Goal: Understand process/instructions: Learn how to perform a task or action

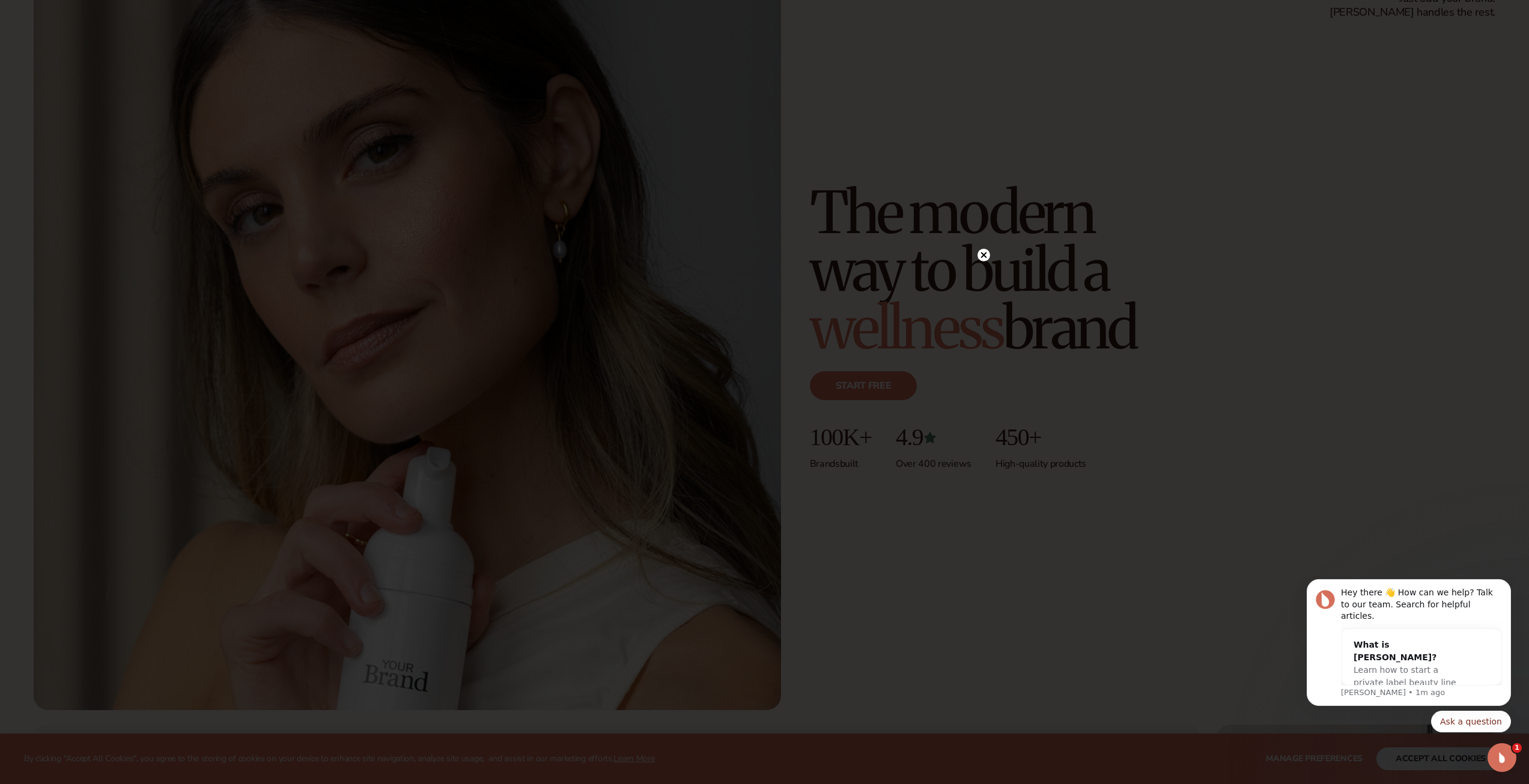
click at [982, 256] on circle at bounding box center [984, 255] width 13 height 13
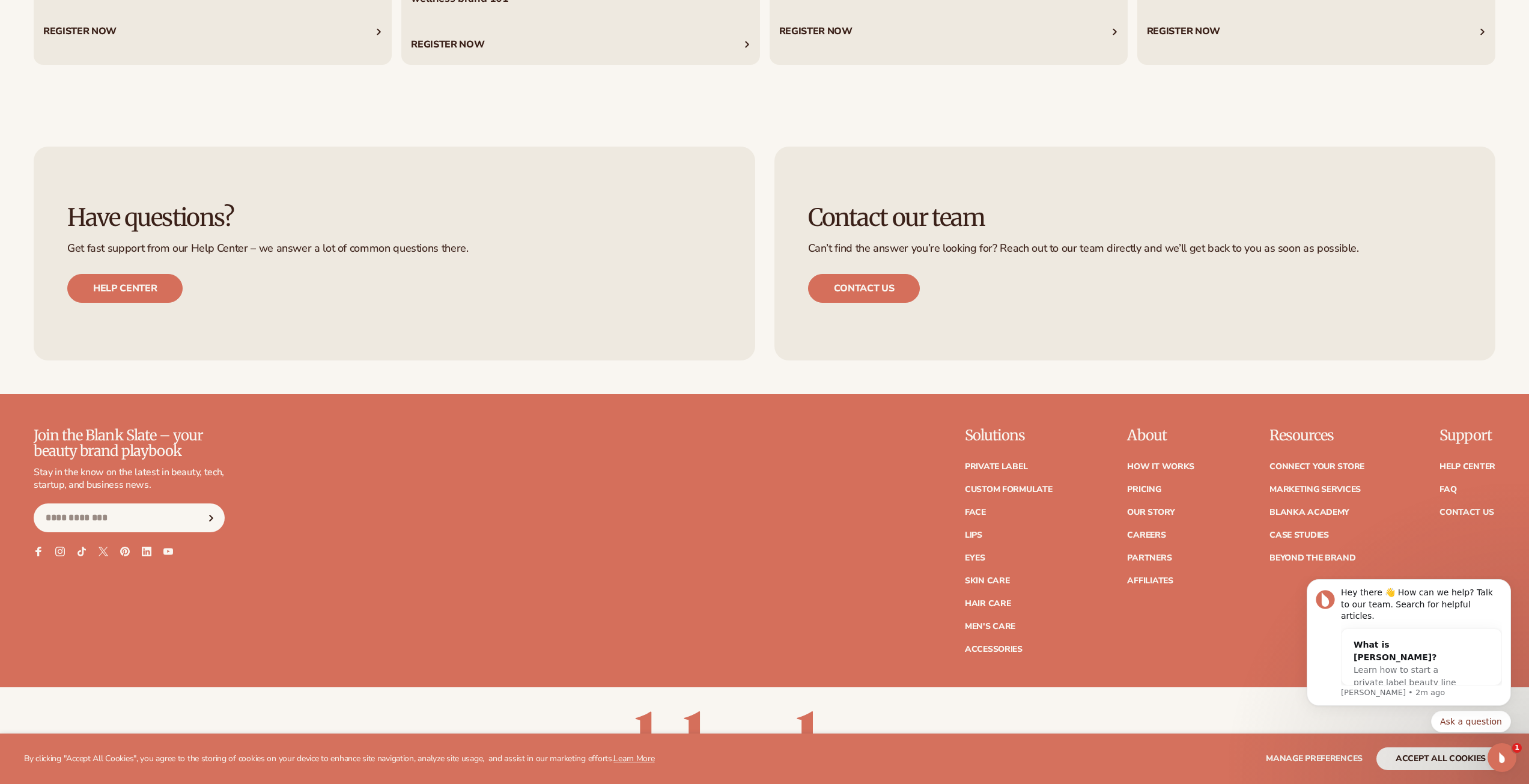
scroll to position [6603, 0]
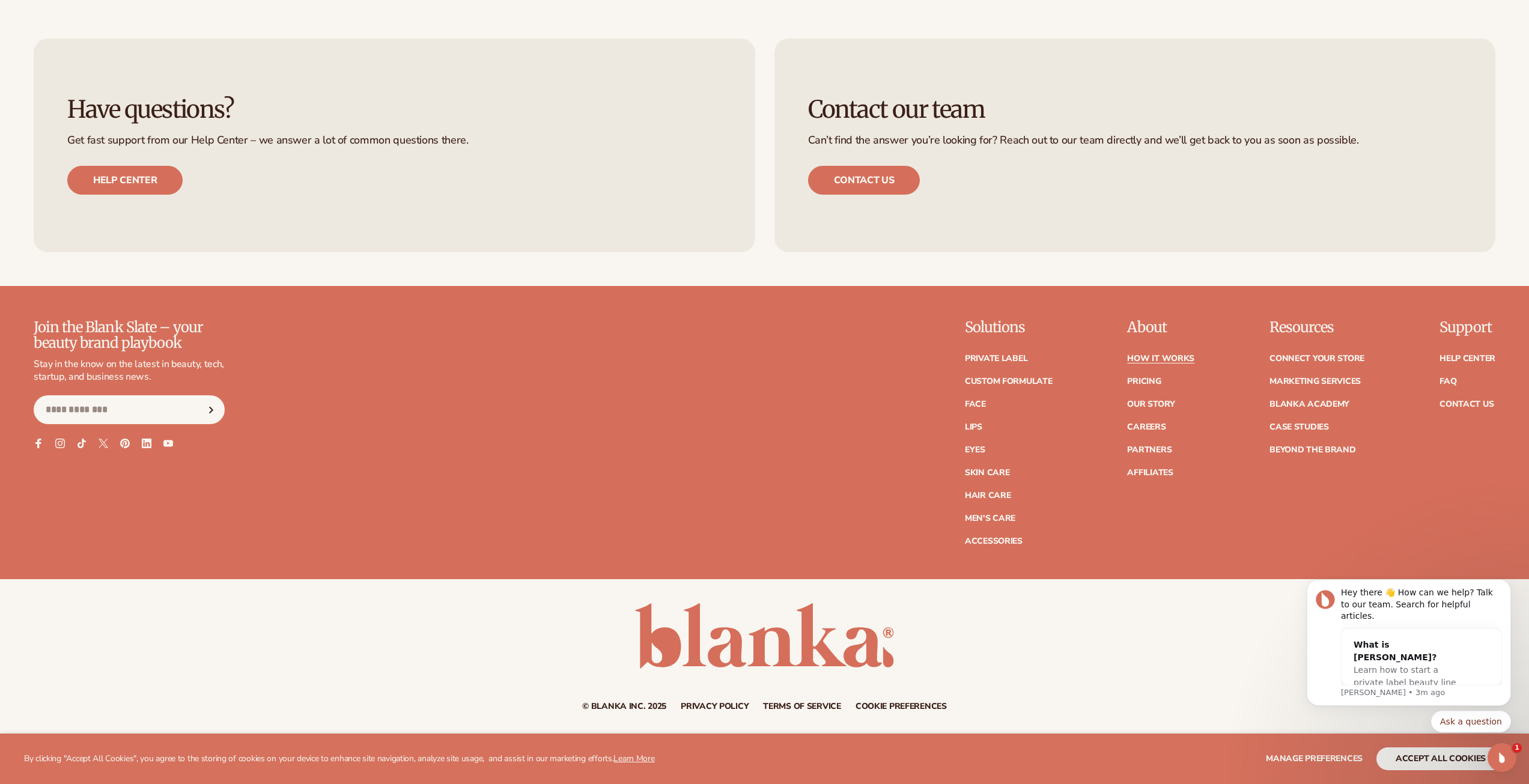
click at [1183, 356] on link "How It Works" at bounding box center [1160, 358] width 67 height 8
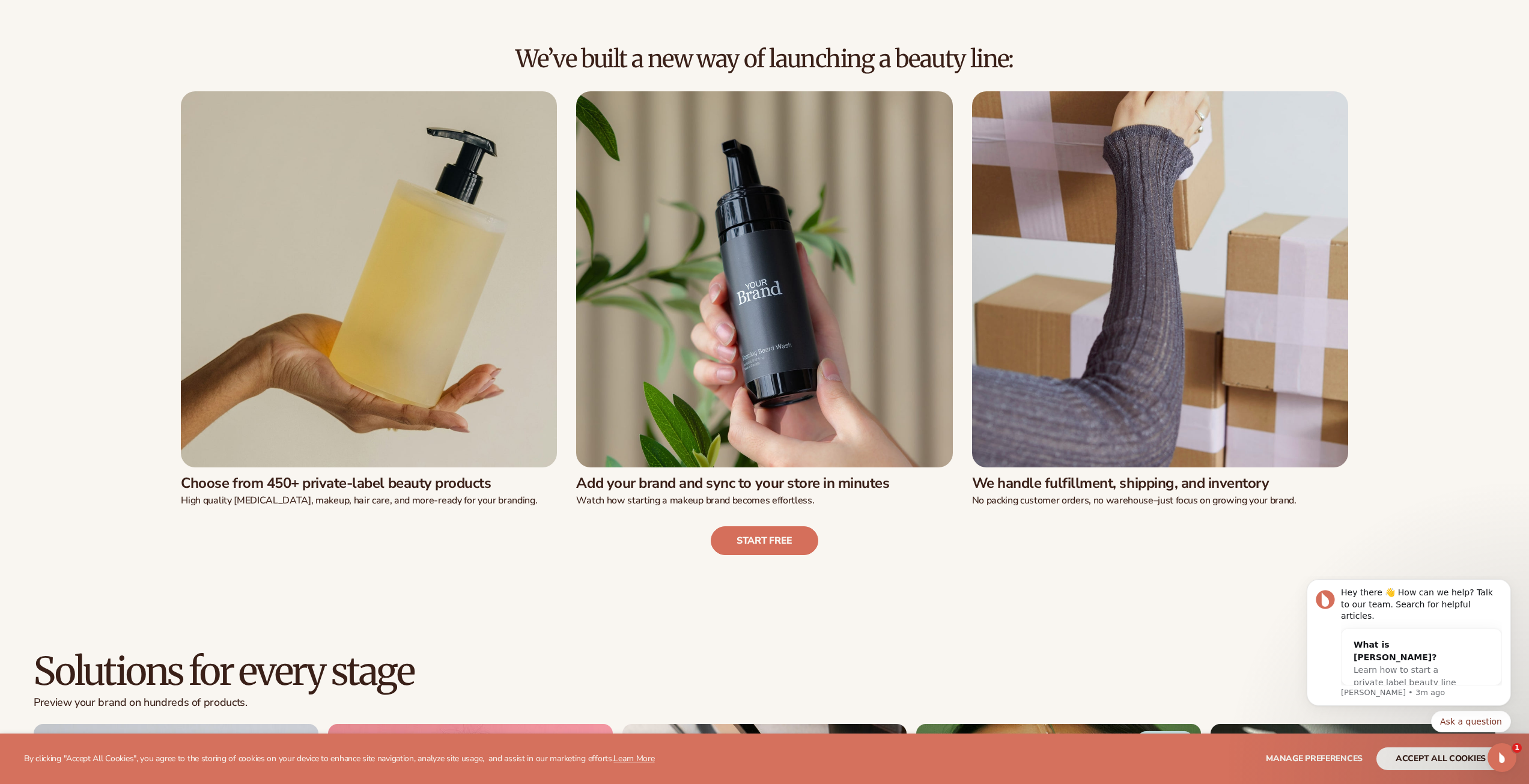
scroll to position [401, 0]
click at [757, 537] on link "Start free" at bounding box center [764, 539] width 108 height 29
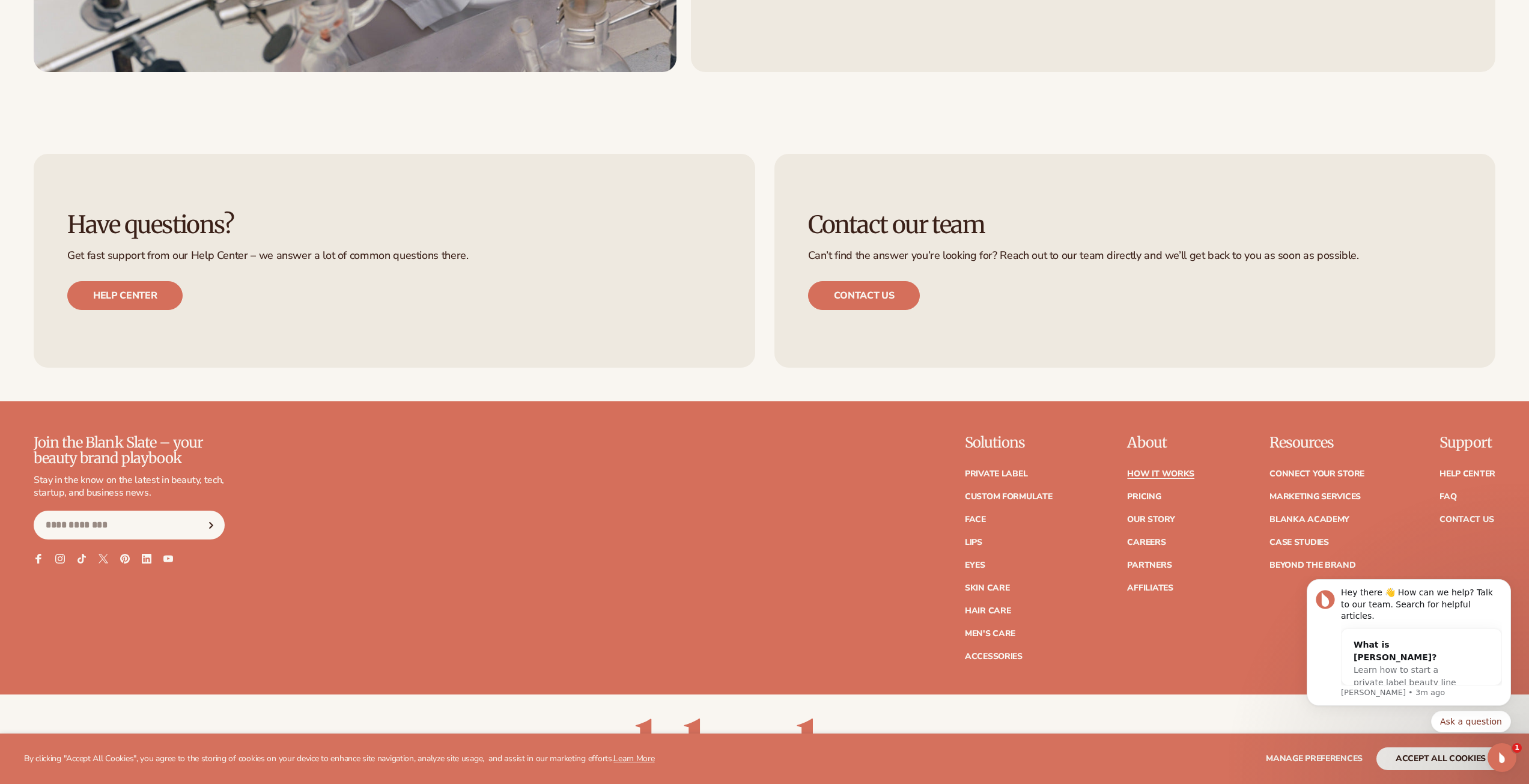
scroll to position [3503, 0]
